Goal: Information Seeking & Learning: Learn about a topic

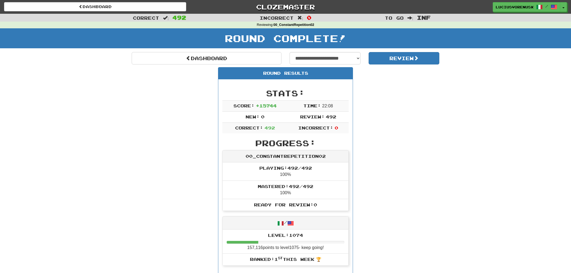
click at [316, 57] on select "**********" at bounding box center [324, 58] width 71 height 12
select select "**********"
click at [289, 52] on select "**********" at bounding box center [324, 58] width 71 height 12
select select "**********"
click at [406, 58] on button "Review" at bounding box center [403, 58] width 71 height 12
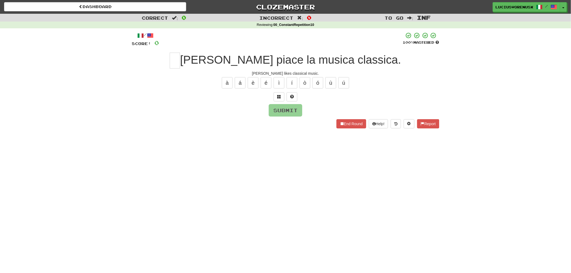
click at [43, 172] on div "Dashboard Clozemaster LuciusVorenusX / Toggle Dropdown Dashboard Leaderboard Ac…" at bounding box center [285, 136] width 571 height 273
click at [180, 60] on input "text" at bounding box center [175, 61] width 10 height 16
type input "*"
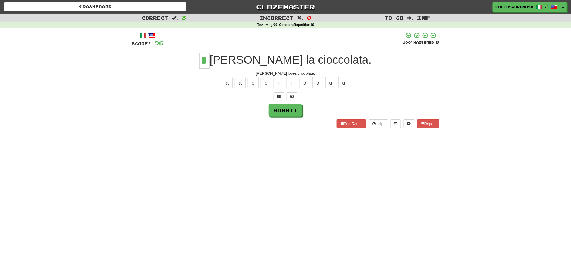
type input "*"
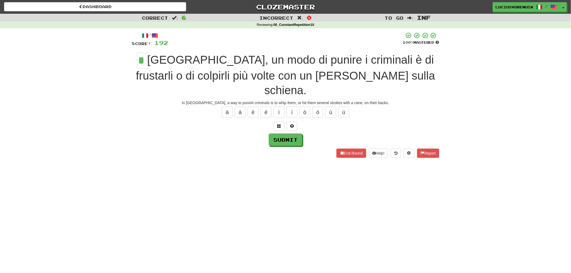
type input "*"
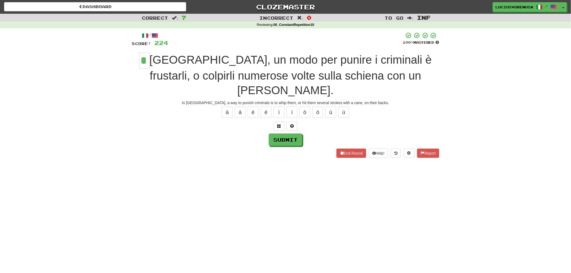
type input "*"
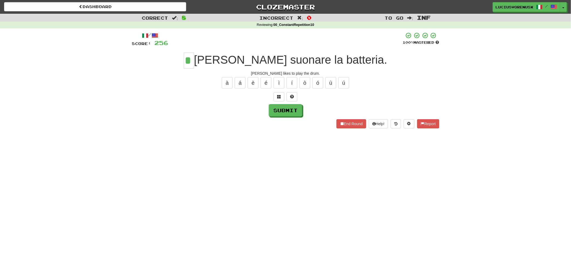
type input "*"
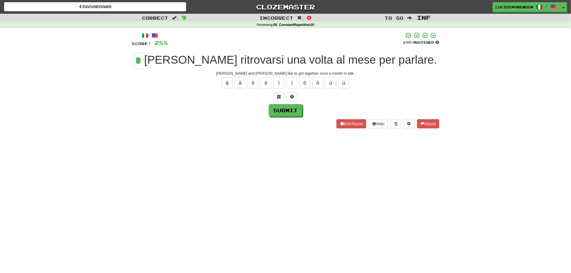
type input "*"
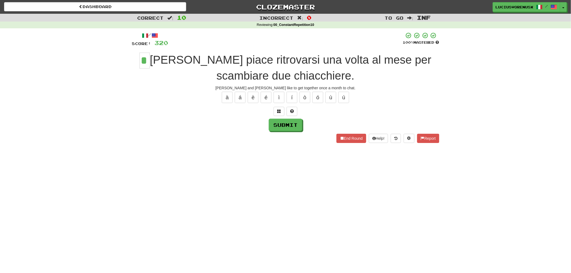
type input "*"
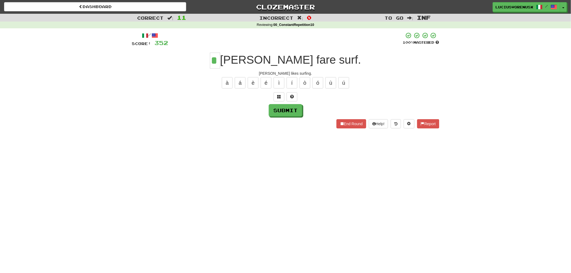
type input "*"
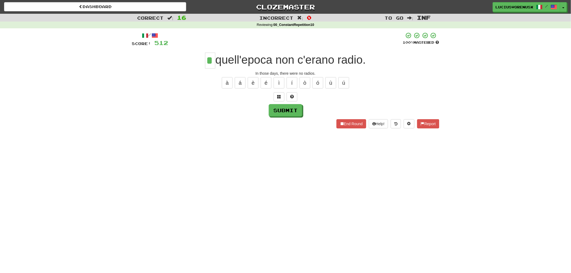
type input "*"
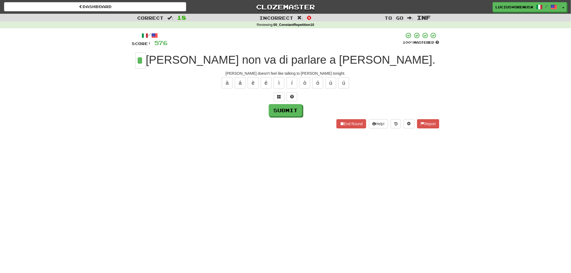
type input "*"
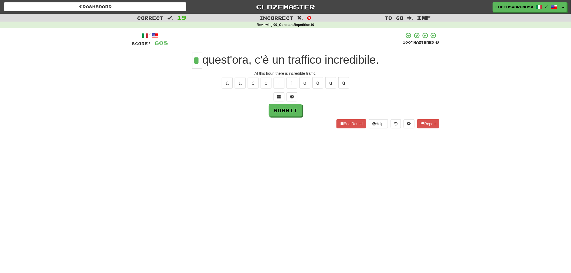
type input "*"
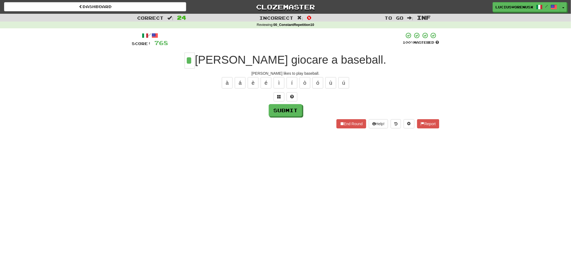
type input "*"
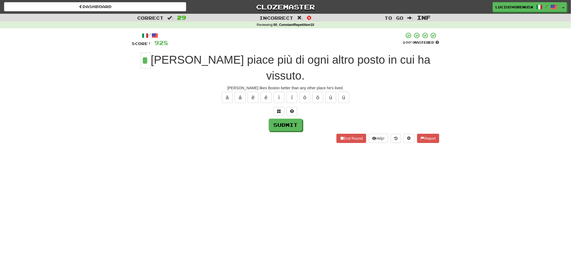
type input "*"
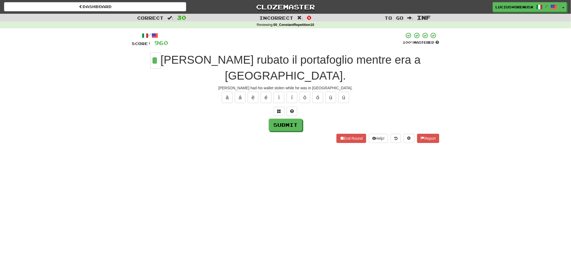
type input "*"
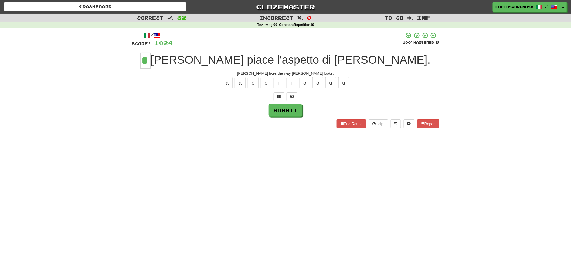
type input "*"
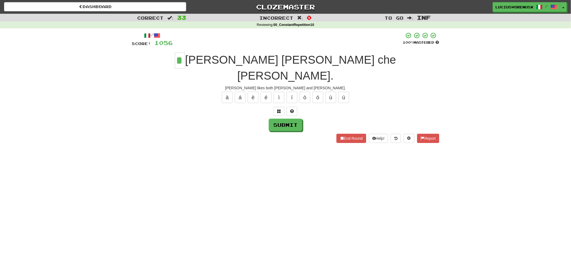
type input "*"
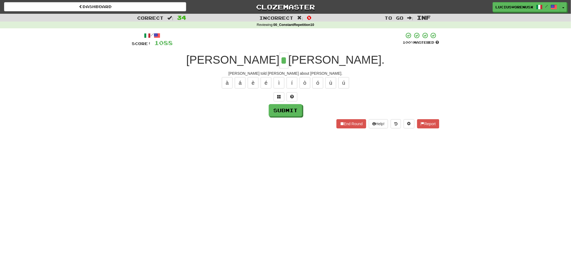
type input "*"
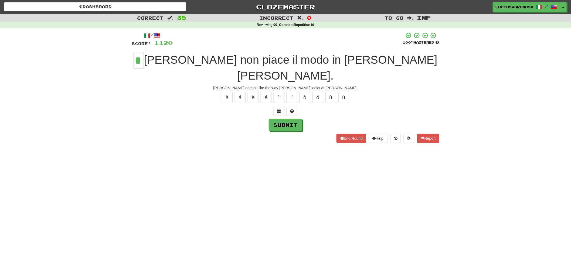
type input "*"
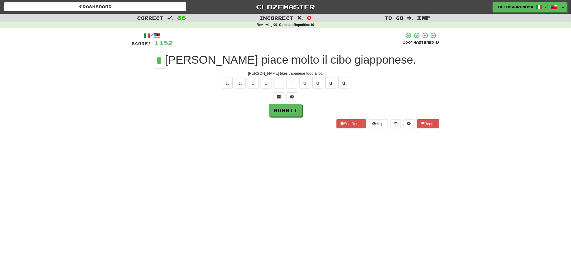
type input "*"
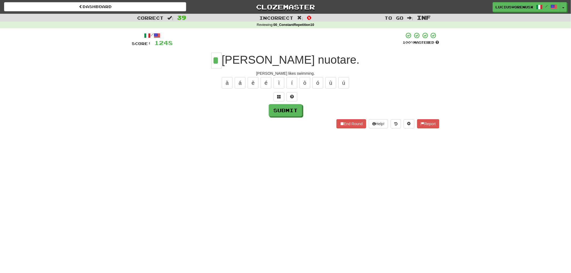
type input "*"
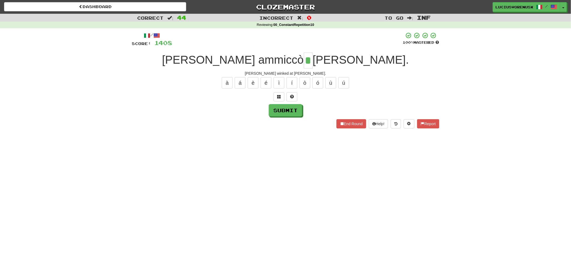
type input "*"
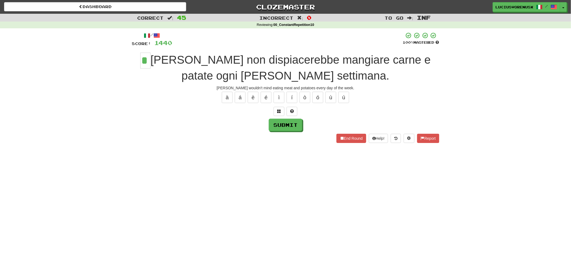
type input "*"
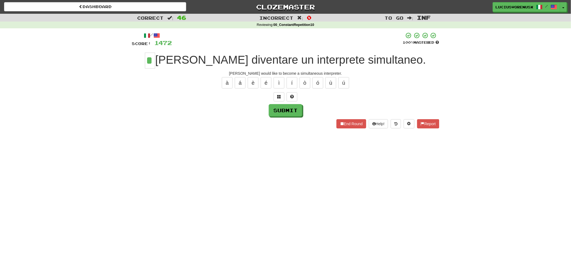
type input "*"
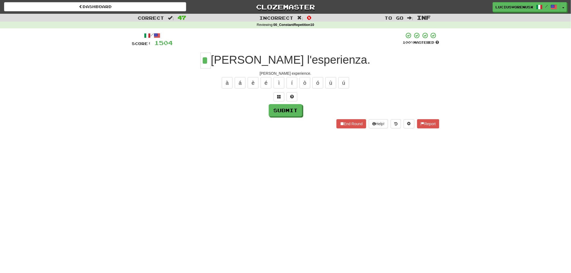
type input "*"
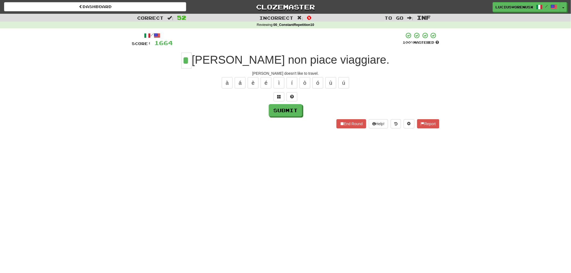
type input "*"
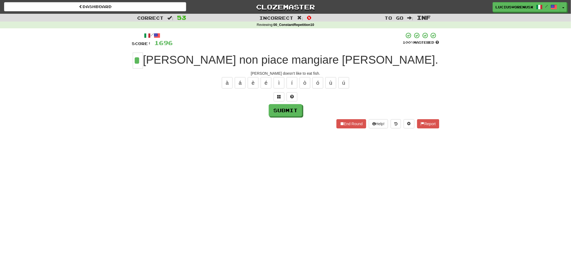
type input "*"
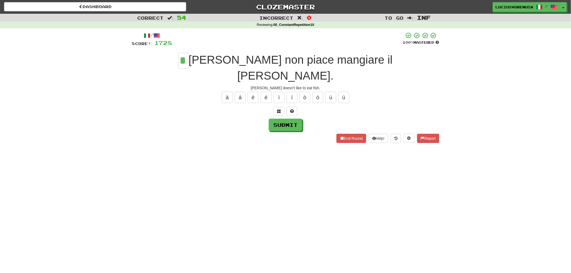
type input "*"
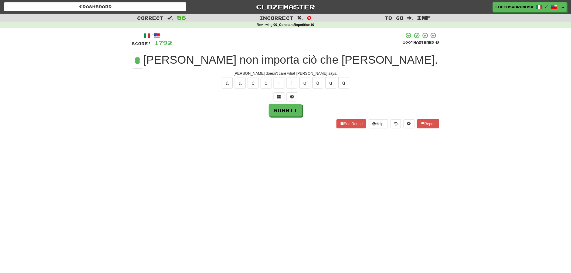
type input "*"
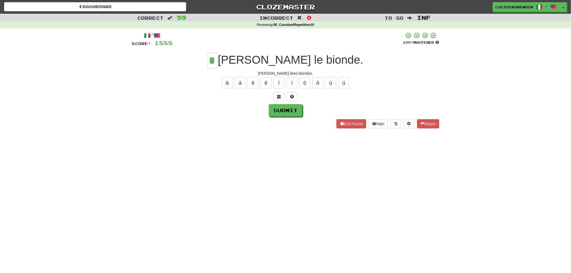
type input "*"
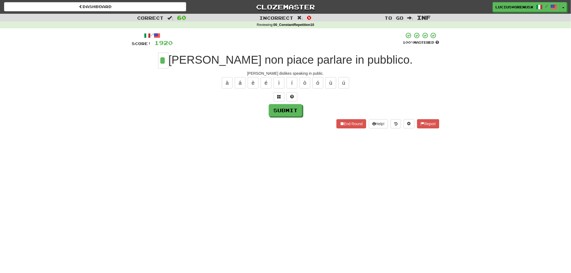
type input "*"
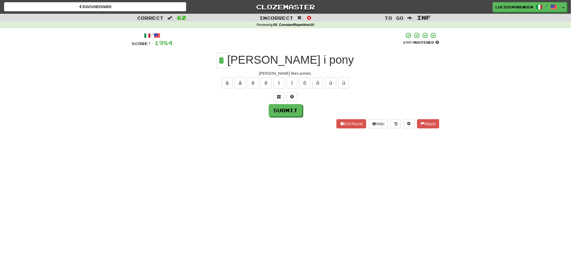
type input "*"
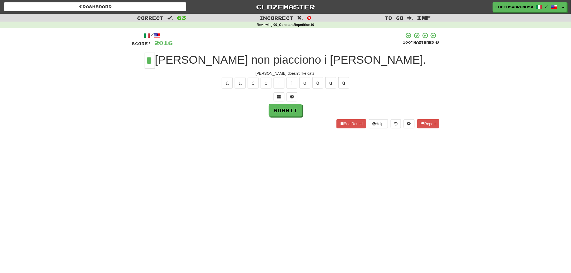
type input "*"
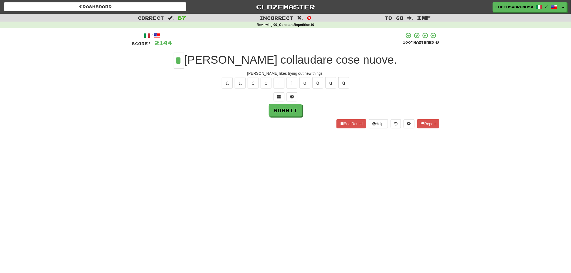
type input "*"
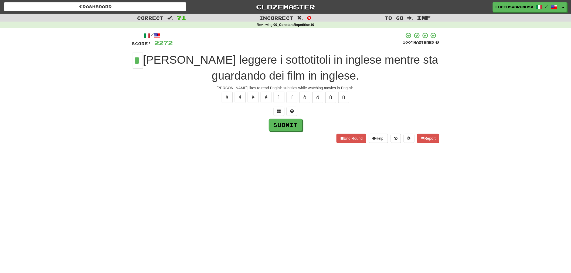
type input "*"
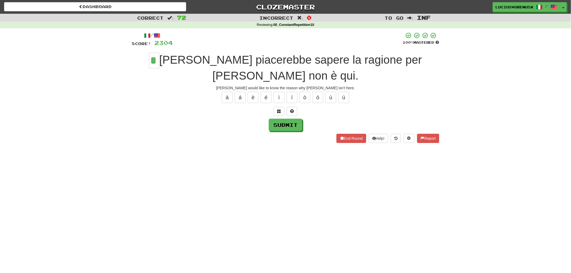
type input "*"
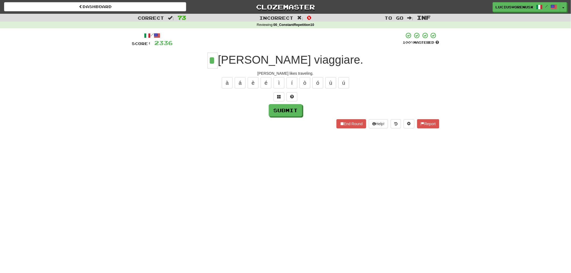
type input "*"
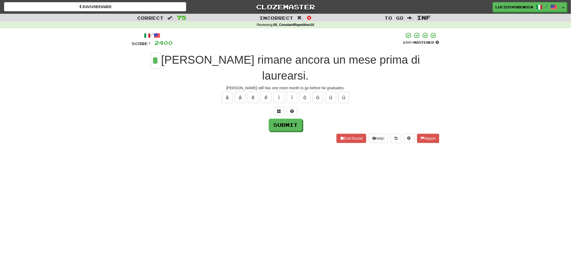
type input "*"
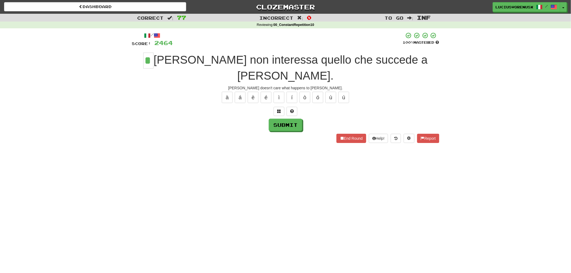
type input "*"
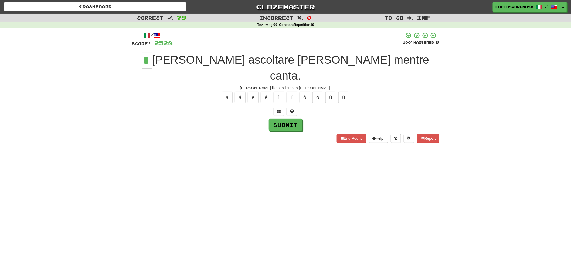
type input "*"
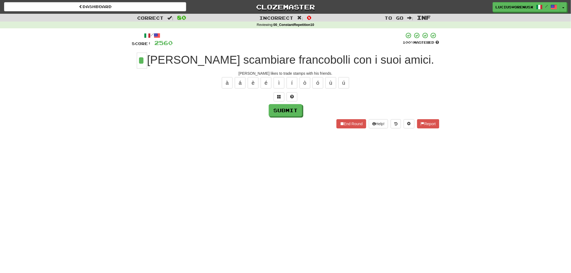
type input "*"
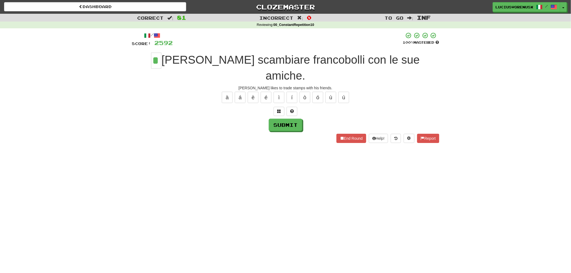
type input "*"
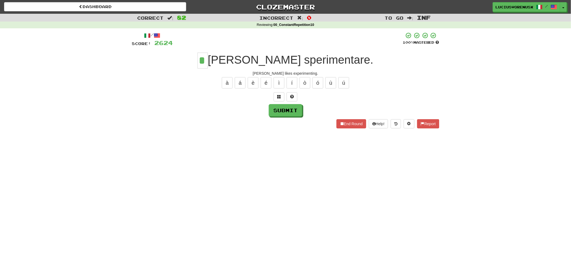
type input "*"
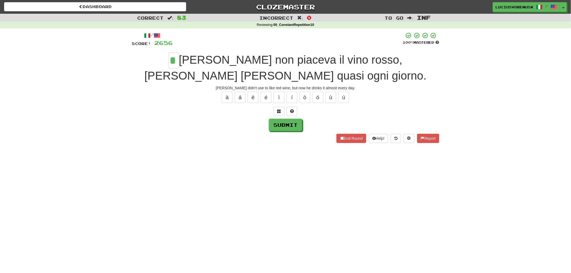
type input "*"
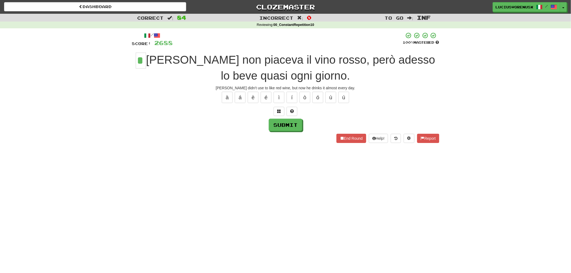
type input "*"
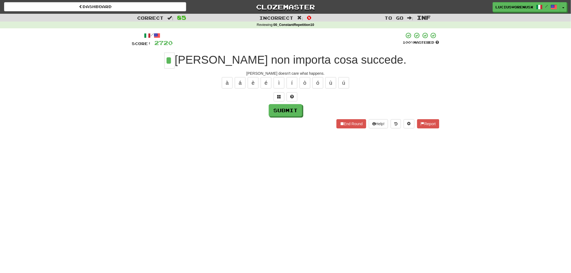
type input "*"
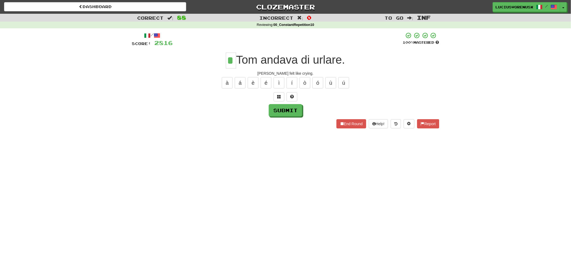
type input "*"
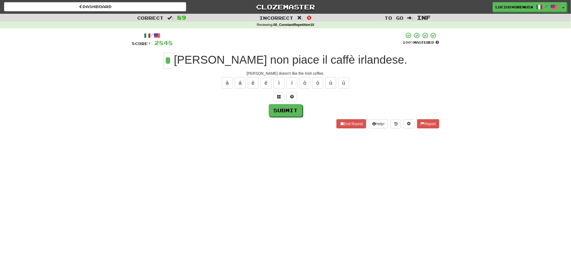
type input "*"
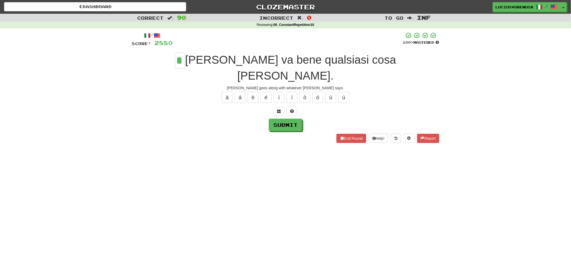
type input "*"
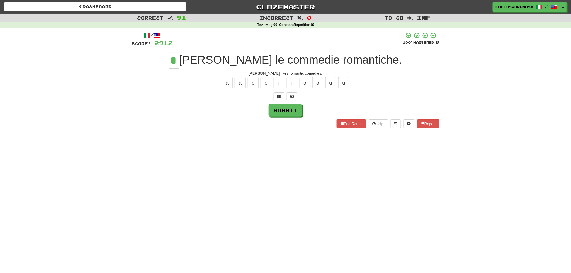
type input "*"
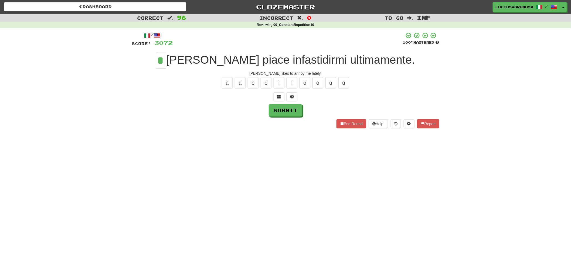
type input "*"
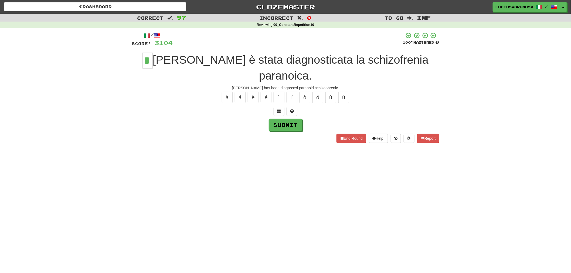
type input "*"
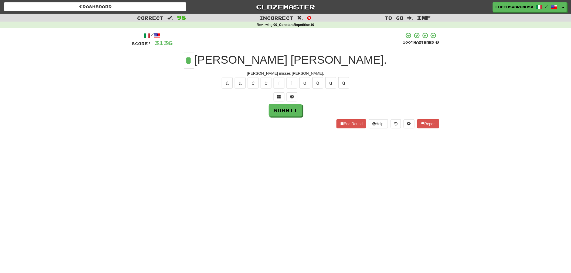
type input "*"
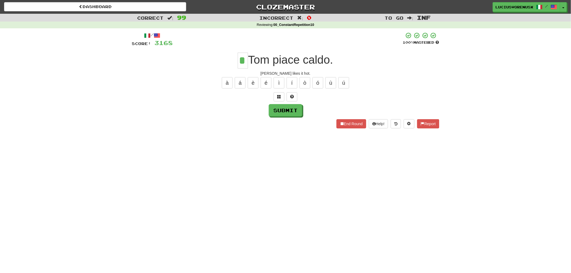
type input "*"
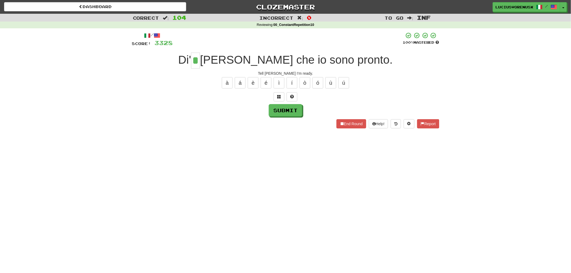
type input "*"
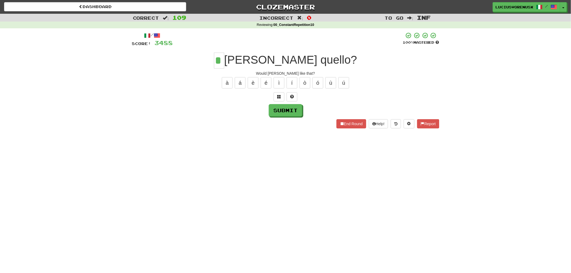
type input "*"
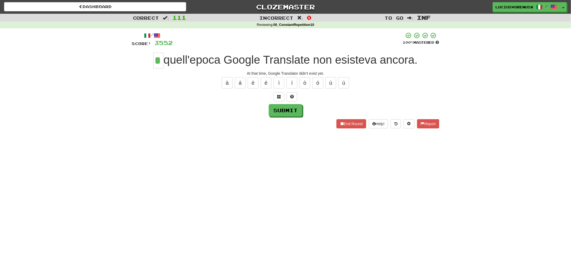
type input "*"
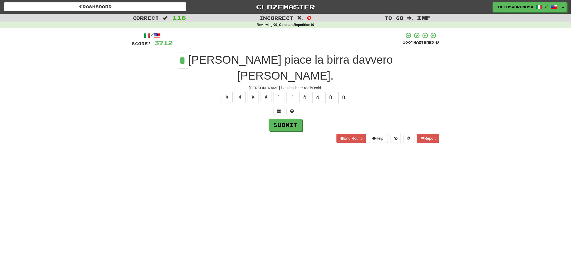
type input "*"
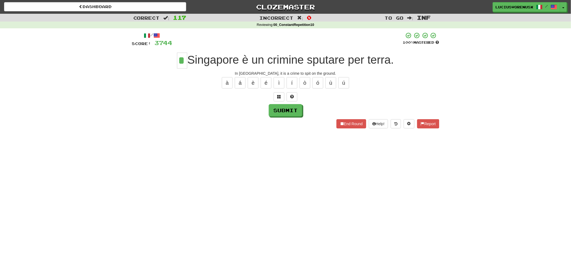
type input "*"
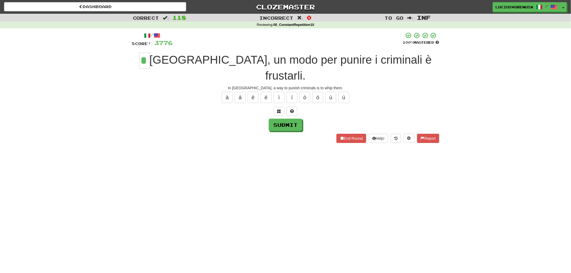
type input "*"
